Goal: Task Accomplishment & Management: Complete application form

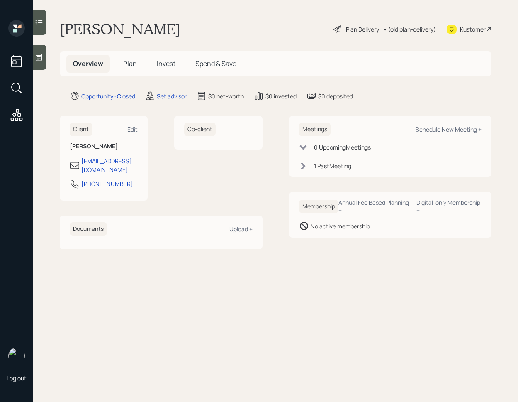
click at [133, 63] on span "Plan" at bounding box center [130, 63] width 14 height 9
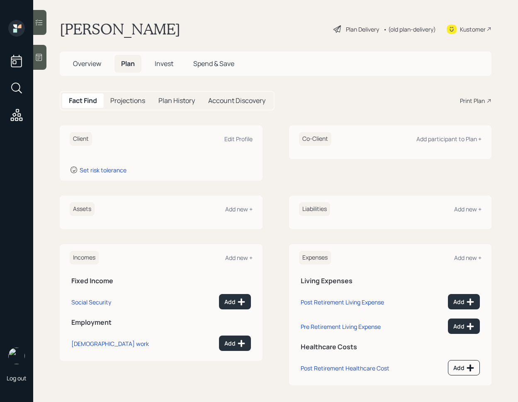
click at [224, 108] on div "Account Discovery" at bounding box center [237, 100] width 71 height 15
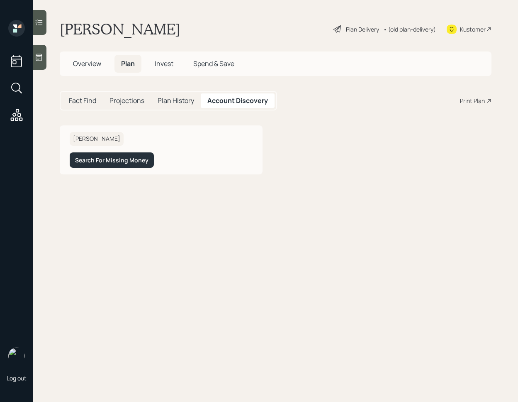
click at [90, 64] on span "Overview" at bounding box center [87, 63] width 28 height 9
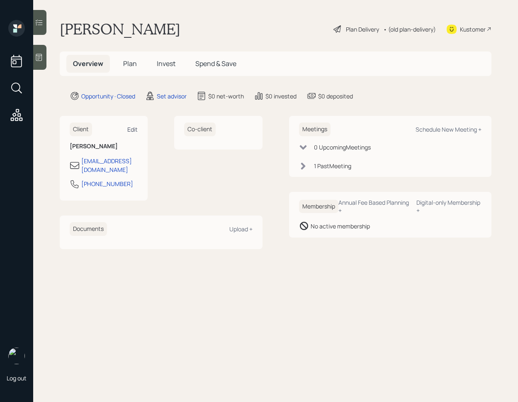
click at [134, 128] on div "Edit" at bounding box center [132, 129] width 10 height 8
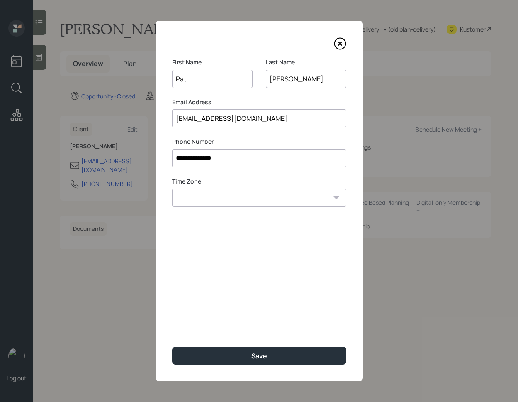
click at [343, 46] on icon at bounding box center [340, 43] width 12 height 12
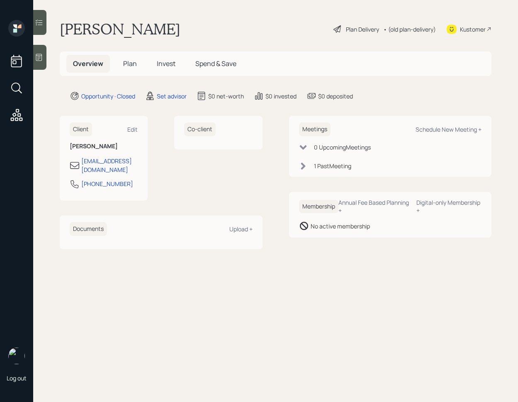
click at [137, 66] on h5 "Plan" at bounding box center [130, 64] width 27 height 18
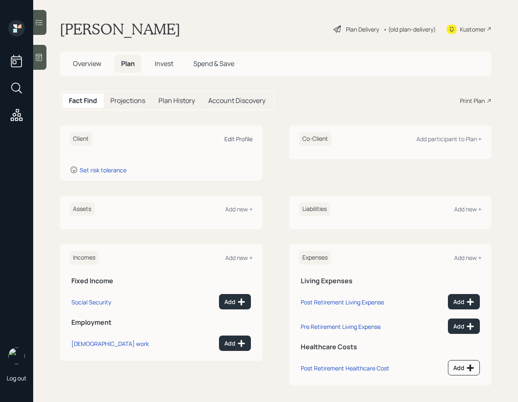
click at [245, 137] on div "Edit Profile" at bounding box center [239, 139] width 28 height 8
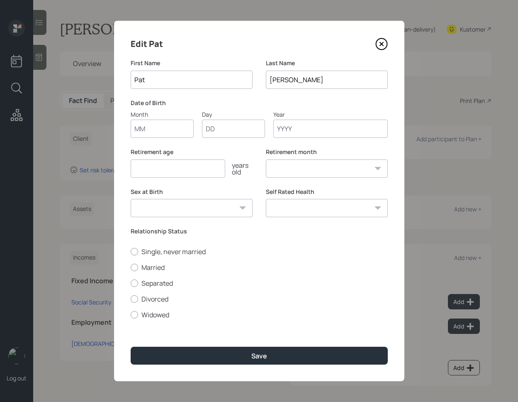
click at [155, 128] on input "Month" at bounding box center [162, 129] width 63 height 18
type input "08"
type input "01"
type input "1958"
select select "8"
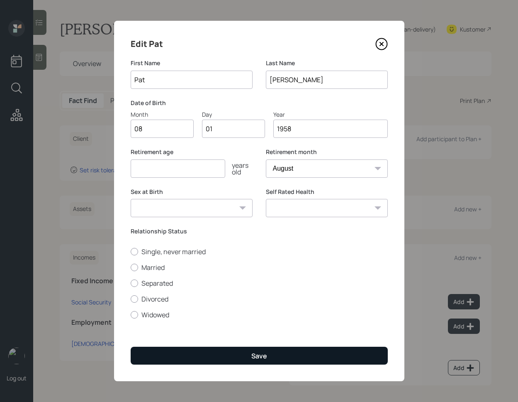
type input "1958"
click at [204, 362] on button "Save" at bounding box center [259, 356] width 257 height 18
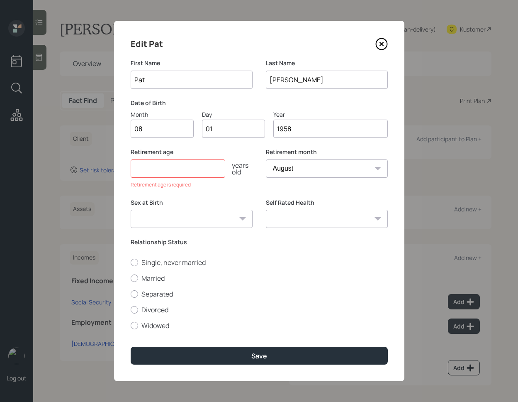
click at [175, 169] on input "number" at bounding box center [178, 168] width 95 height 18
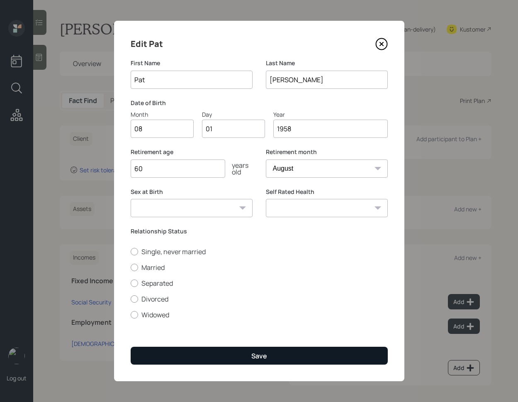
type input "60"
click at [192, 356] on button "Save" at bounding box center [259, 356] width 257 height 18
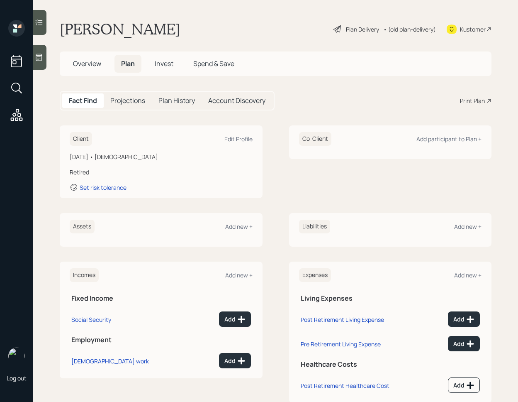
click at [216, 95] on div "Account Discovery" at bounding box center [237, 100] width 71 height 15
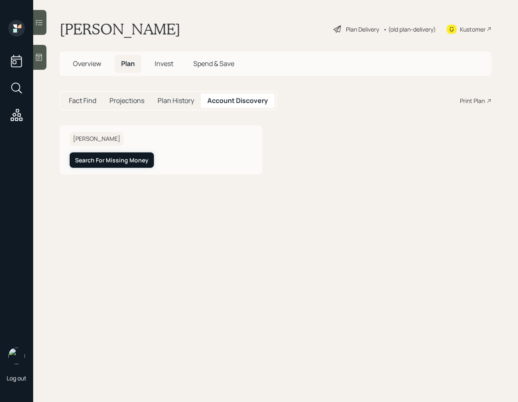
click at [135, 158] on div "Search For Missing Money" at bounding box center [111, 160] width 73 height 8
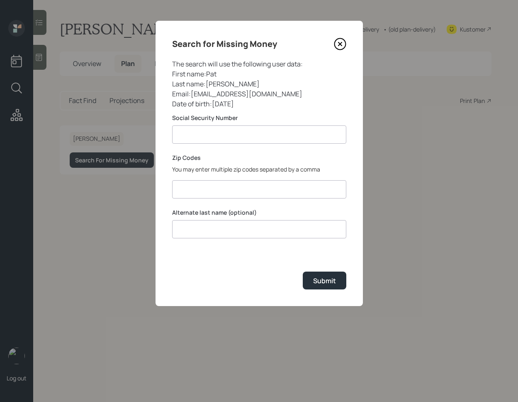
click at [259, 131] on input at bounding box center [259, 134] width 174 height 18
type input "**********"
click at [247, 196] on input at bounding box center [259, 189] width 174 height 18
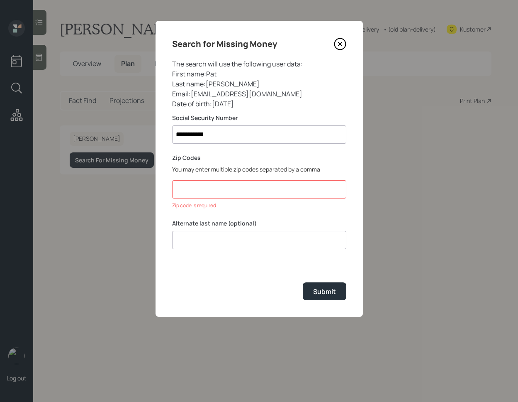
click at [226, 166] on p "You may enter multiple zip codes separated by a comma" at bounding box center [259, 169] width 174 height 9
click at [200, 193] on input at bounding box center [259, 189] width 174 height 18
click at [245, 185] on input at bounding box center [259, 189] width 174 height 18
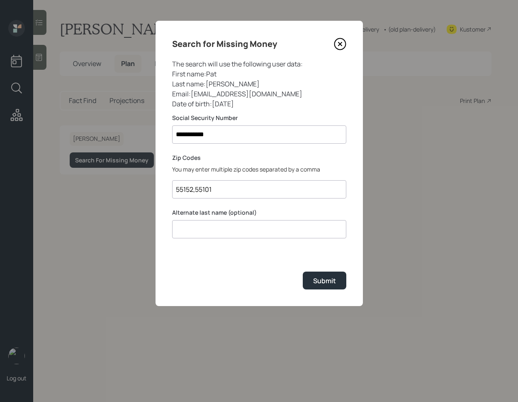
type input "55152,55101"
click at [225, 85] on div "Last name : [PERSON_NAME]" at bounding box center [259, 84] width 174 height 10
click at [237, 190] on input "55152,55101" at bounding box center [259, 189] width 174 height 18
click at [229, 229] on input at bounding box center [259, 229] width 174 height 18
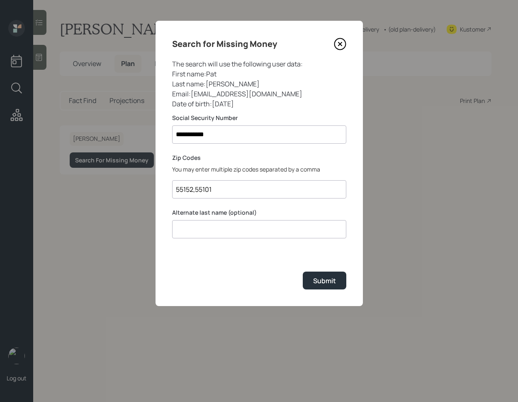
click at [222, 83] on div "Last name : [PERSON_NAME]" at bounding box center [259, 84] width 174 height 10
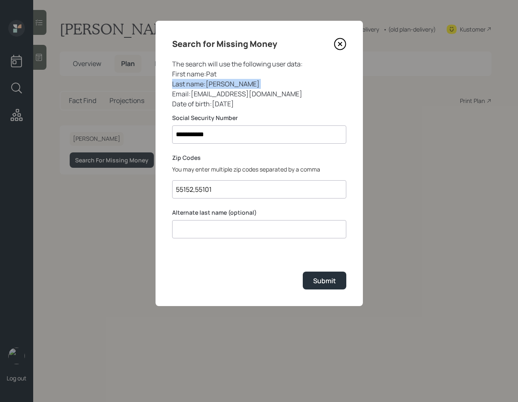
click at [222, 83] on div "Last name : [PERSON_NAME]" at bounding box center [259, 84] width 174 height 10
click at [205, 232] on input at bounding box center [259, 229] width 174 height 18
click at [253, 257] on div "**********" at bounding box center [260, 163] width 208 height 285
click at [334, 276] on div "Submit" at bounding box center [324, 280] width 23 height 9
